Goal: Task Accomplishment & Management: Complete application form

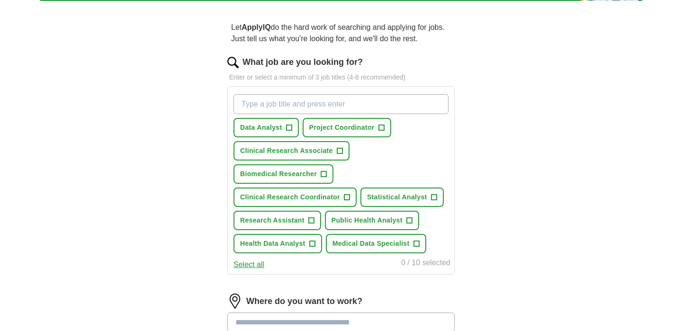
scroll to position [74, 0]
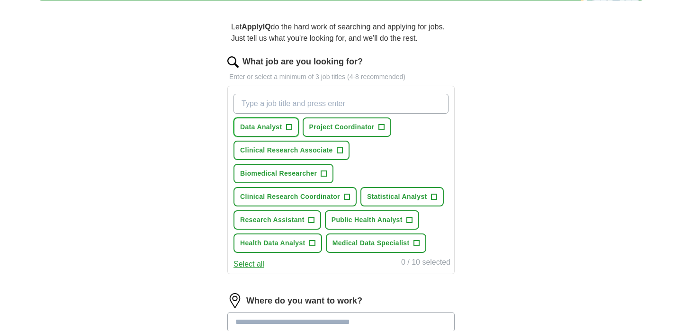
click at [273, 128] on span "Data Analyst" at bounding box center [261, 127] width 42 height 10
click at [319, 148] on span "Clinical Research Associate" at bounding box center [286, 150] width 93 height 10
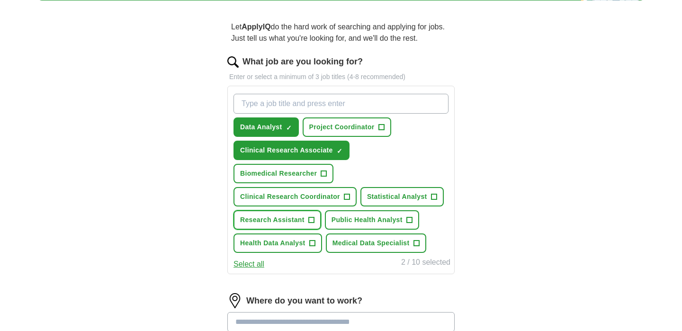
click at [297, 217] on span "Research Assistant" at bounding box center [272, 220] width 64 height 10
click at [376, 220] on span "Public Health Analyst" at bounding box center [366, 220] width 71 height 10
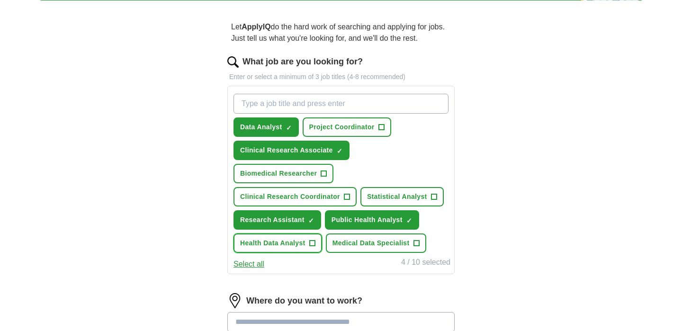
click at [276, 244] on span "Health Data Analyst" at bounding box center [272, 243] width 65 height 10
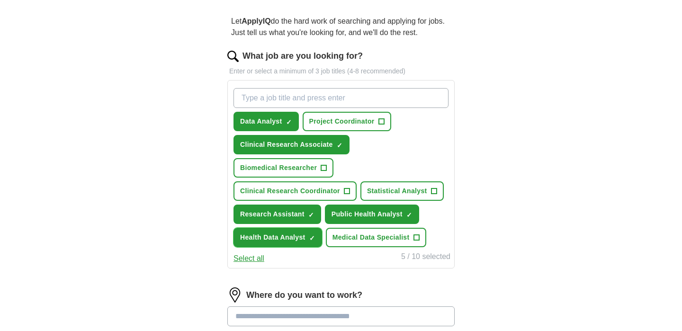
scroll to position [82, 0]
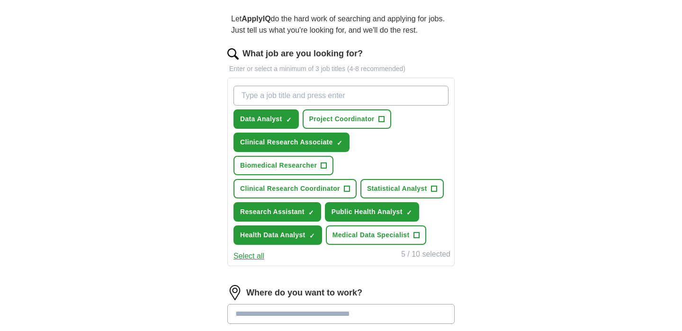
click at [386, 100] on input "What job are you looking for?" at bounding box center [340, 96] width 215 height 20
type input "Medical Data Analyst"
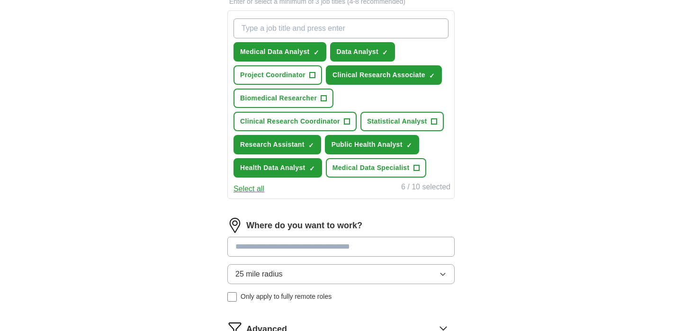
scroll to position [155, 0]
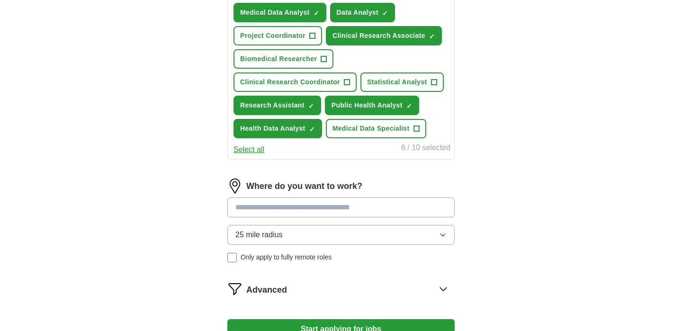
click at [188, 196] on div "ApplyIQ Let ApplyIQ do the hard work of searching and applying for jobs. Just t…" at bounding box center [341, 103] width 606 height 524
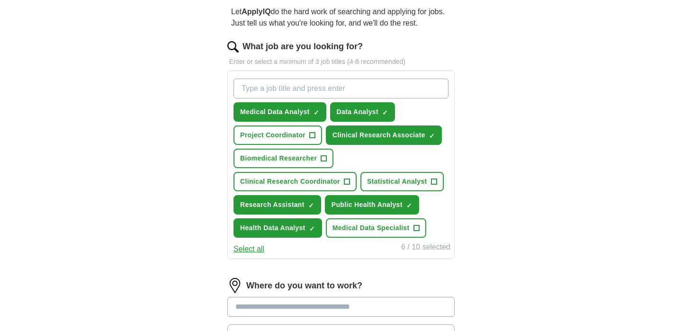
scroll to position [80, 0]
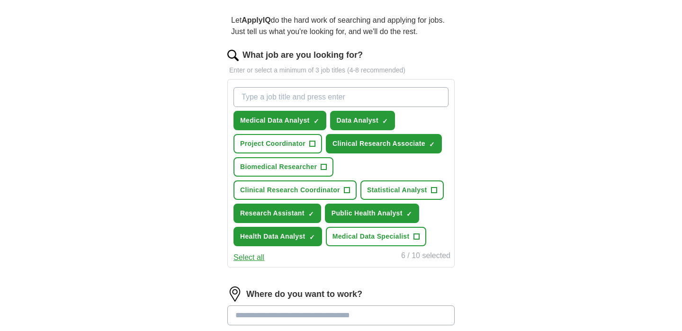
click at [309, 96] on input "What job are you looking for?" at bounding box center [340, 97] width 215 height 20
type input "Clinic"
type input "Clinical trials assistant"
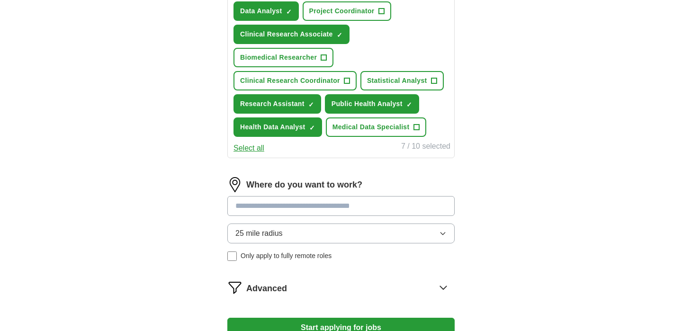
scroll to position [250, 0]
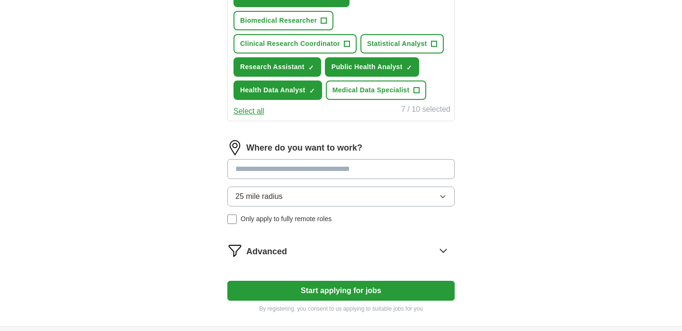
click at [364, 166] on input at bounding box center [340, 169] width 227 height 20
type input "*"
type input "******"
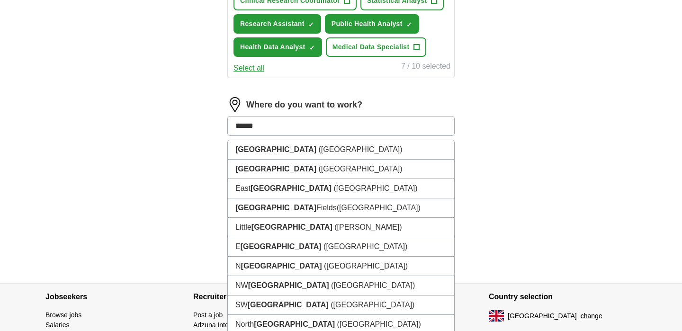
scroll to position [292, 0]
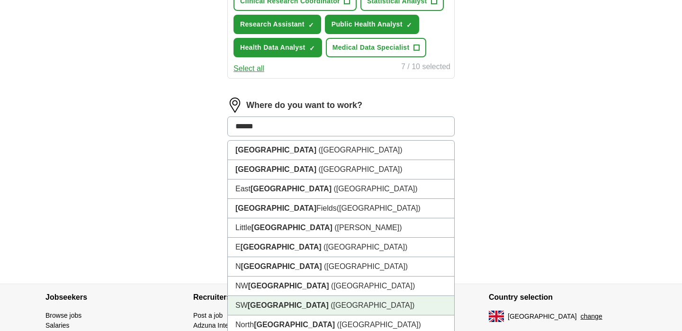
click at [398, 302] on li "SW [GEOGRAPHIC_DATA] ([GEOGRAPHIC_DATA])" at bounding box center [341, 305] width 226 height 19
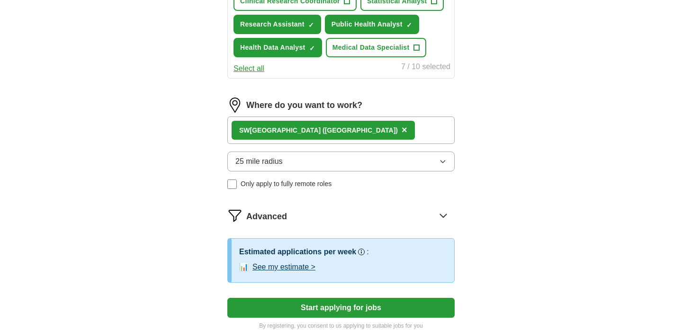
click at [438, 159] on button "25 mile radius" at bounding box center [340, 161] width 227 height 20
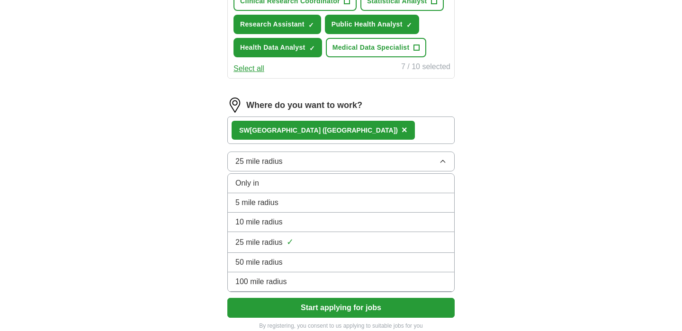
click at [442, 222] on div "10 mile radius" at bounding box center [340, 221] width 211 height 11
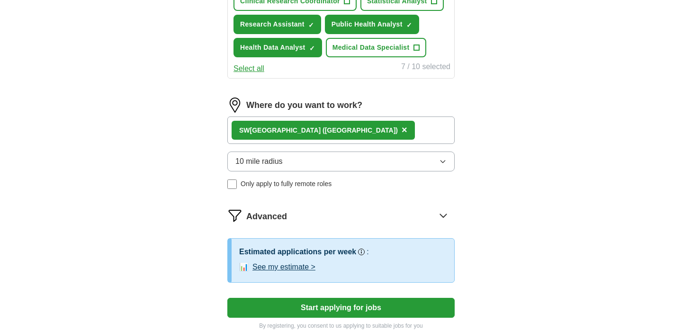
click at [566, 201] on div "ApplyIQ Let ApplyIQ do the hard work of searching and applying for jobs. Just t…" at bounding box center [341, 39] width 606 height 607
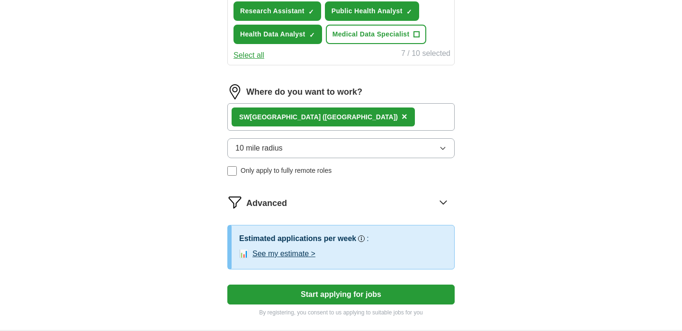
scroll to position [308, 0]
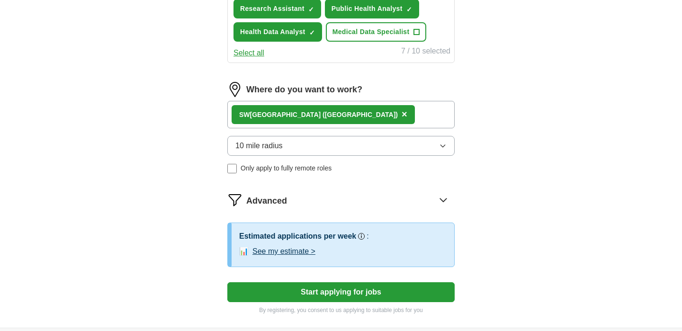
click at [392, 115] on div "SW [GEOGRAPHIC_DATA] ([GEOGRAPHIC_DATA]) ×" at bounding box center [340, 114] width 227 height 27
click at [355, 110] on div "SW [GEOGRAPHIC_DATA] ([GEOGRAPHIC_DATA]) ×" at bounding box center [340, 114] width 227 height 27
click at [336, 110] on div "SW [GEOGRAPHIC_DATA] ([GEOGRAPHIC_DATA]) ×" at bounding box center [340, 114] width 227 height 27
click at [516, 177] on div "ApplyIQ Let ApplyIQ do the hard work of searching and applying for jobs. Just t…" at bounding box center [341, 24] width 606 height 607
click at [143, 163] on div "ApplyIQ Let ApplyIQ do the hard work of searching and applying for jobs. Just t…" at bounding box center [341, 24] width 606 height 607
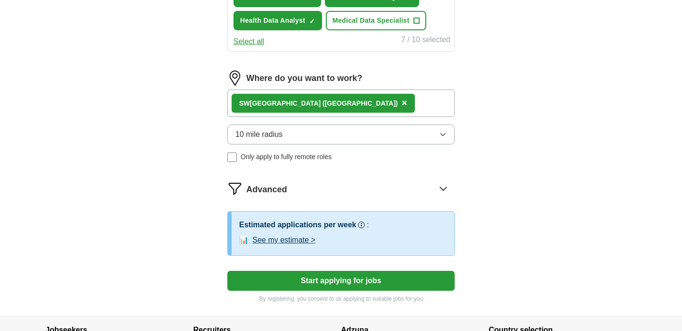
scroll to position [320, 0]
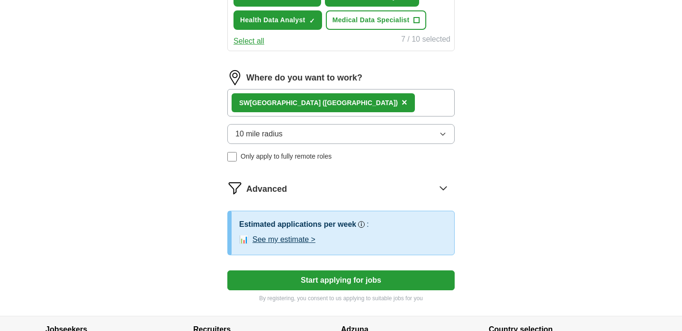
click at [268, 193] on span "Advanced" at bounding box center [266, 189] width 41 height 13
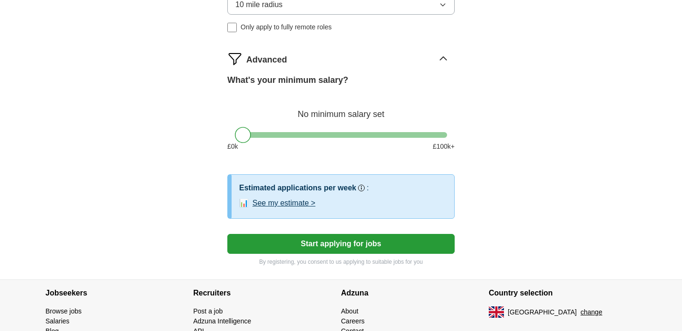
scroll to position [450, 0]
drag, startPoint x: 243, startPoint y: 136, endPoint x: 190, endPoint y: 125, distance: 54.5
drag, startPoint x: 242, startPoint y: 135, endPoint x: 188, endPoint y: 140, distance: 54.2
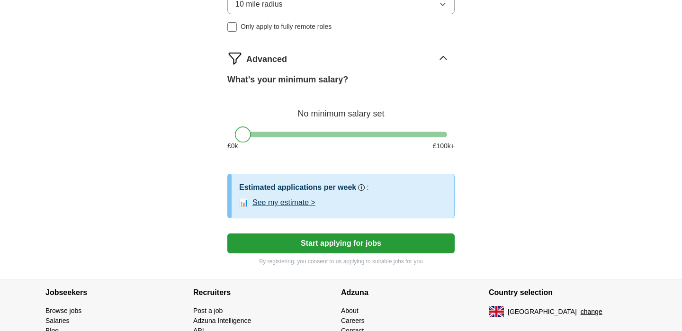
drag, startPoint x: 243, startPoint y: 140, endPoint x: 0, endPoint y: 89, distance: 248.7
click at [253, 203] on button "See my estimate >" at bounding box center [283, 202] width 63 height 11
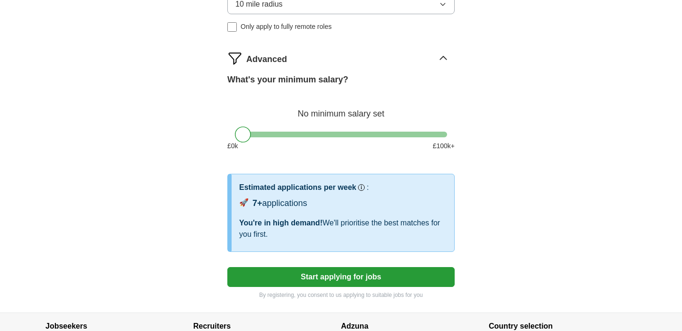
click at [374, 276] on button "Start applying for jobs" at bounding box center [340, 277] width 227 height 20
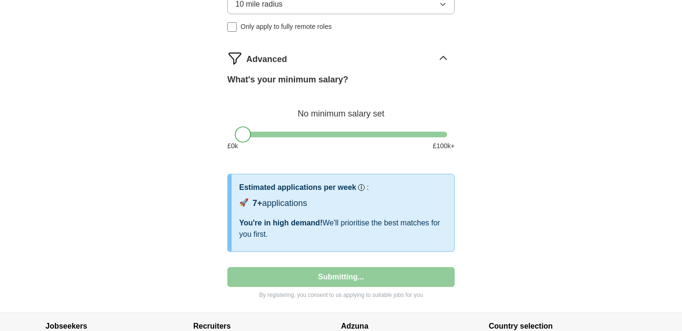
select select "**"
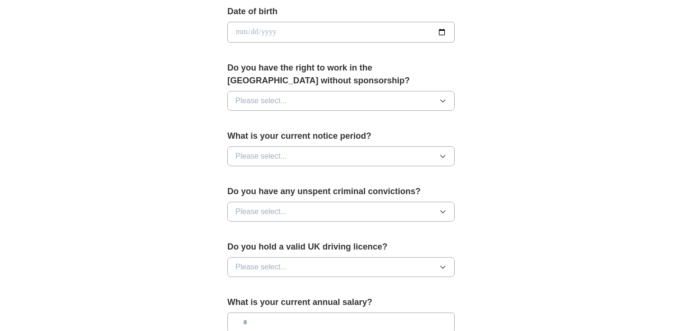
scroll to position [440, 0]
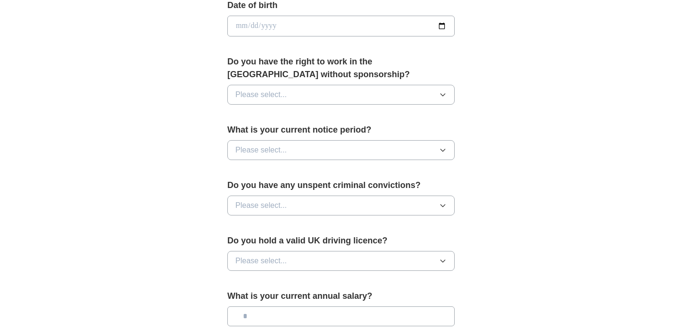
click at [420, 91] on button "Please select..." at bounding box center [340, 95] width 227 height 20
click at [431, 111] on div "Yes" at bounding box center [340, 116] width 211 height 11
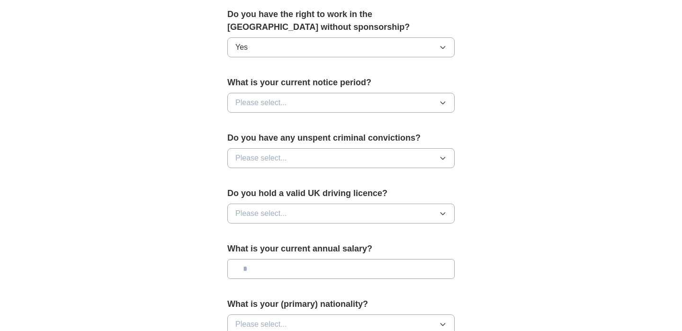
scroll to position [494, 0]
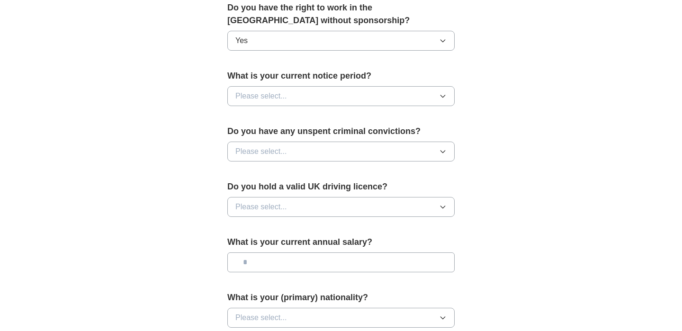
click at [425, 147] on button "Please select..." at bounding box center [340, 152] width 227 height 20
click at [431, 189] on div "No" at bounding box center [340, 192] width 211 height 11
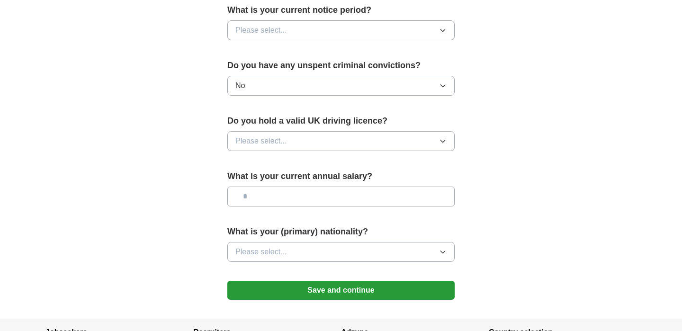
scroll to position [567, 0]
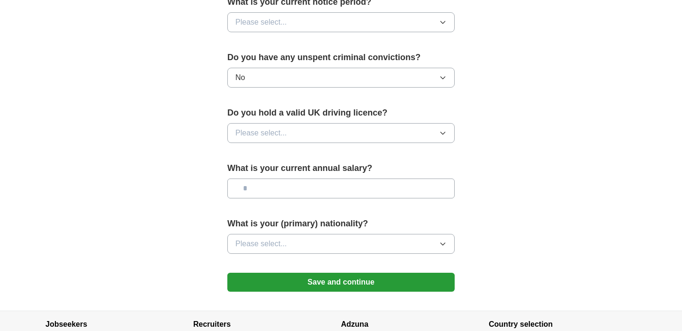
click at [382, 127] on button "Please select..." at bounding box center [340, 133] width 227 height 20
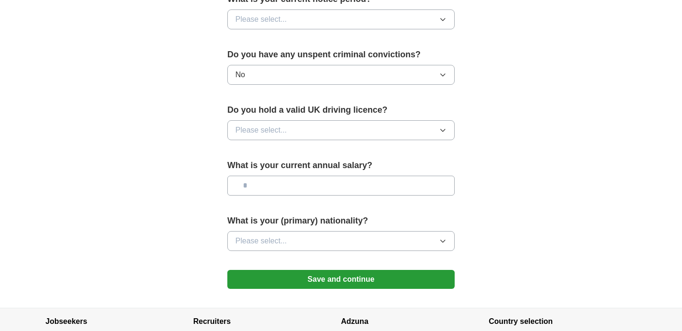
scroll to position [571, 0]
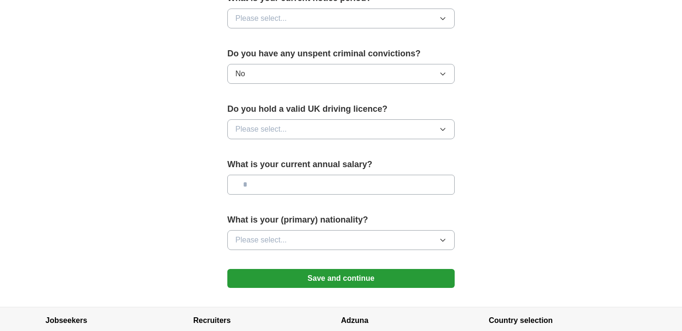
click at [409, 274] on button "Save and continue" at bounding box center [340, 278] width 227 height 19
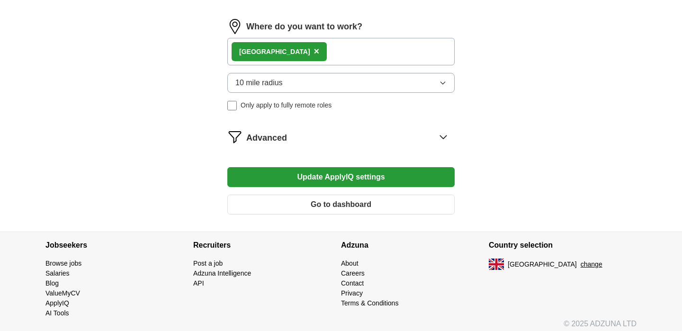
scroll to position [440, 0]
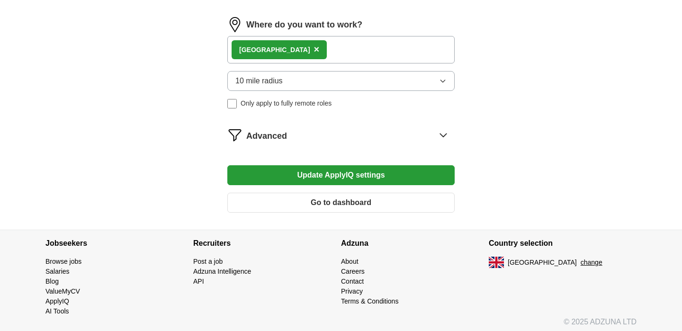
click at [402, 141] on div "Advanced" at bounding box center [350, 134] width 208 height 15
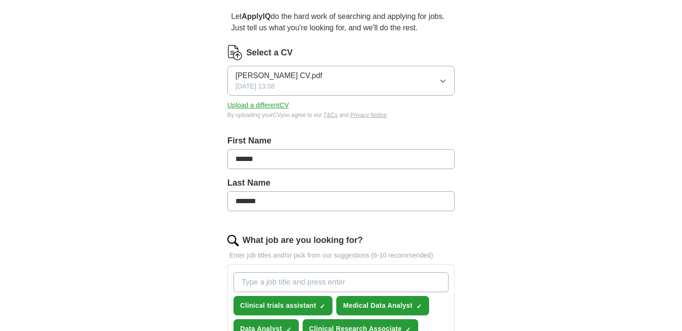
scroll to position [0, 0]
